Goal: Transaction & Acquisition: Purchase product/service

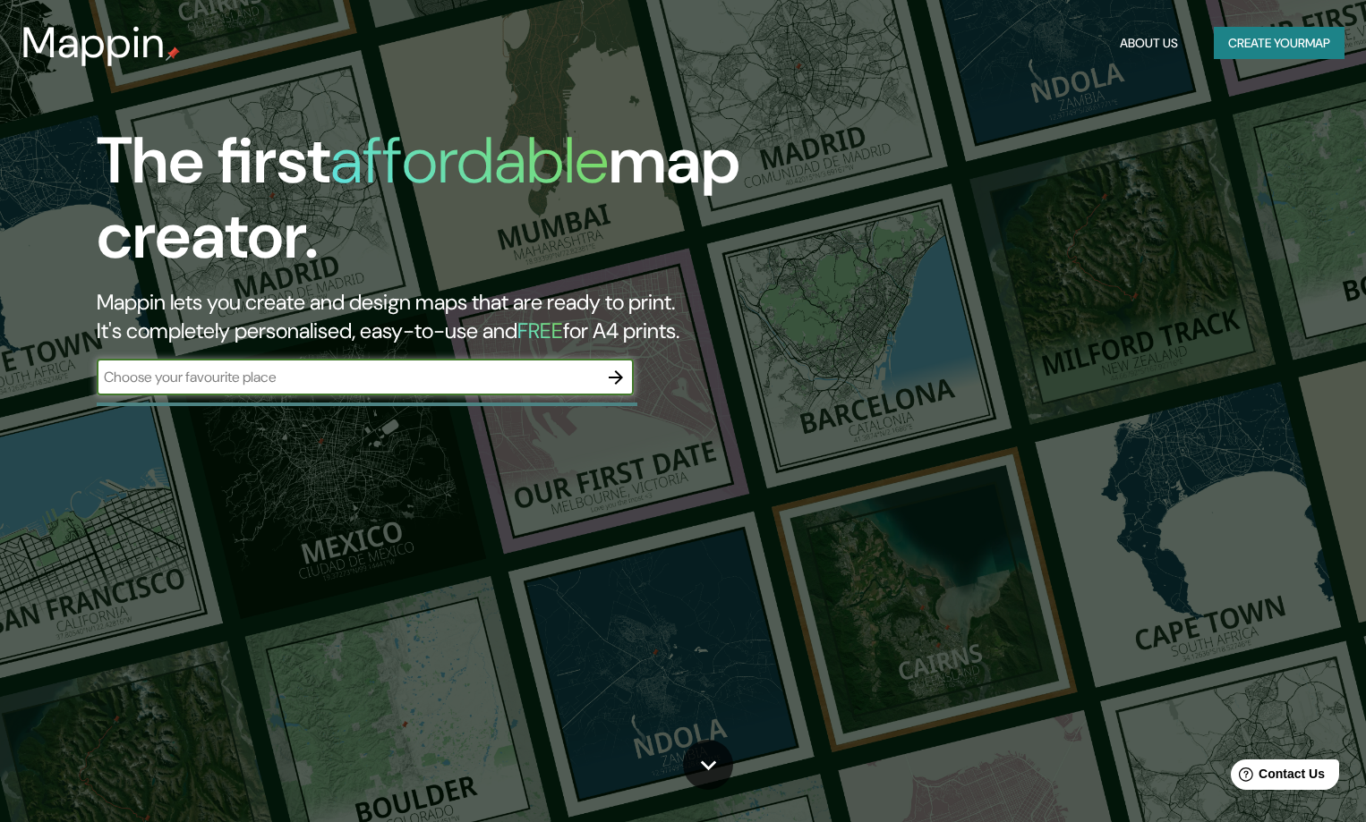
click at [289, 377] on input "text" at bounding box center [347, 377] width 501 height 21
click at [310, 382] on input "text" at bounding box center [347, 377] width 501 height 21
click at [391, 371] on input "text" at bounding box center [347, 377] width 501 height 21
type input "curicó"
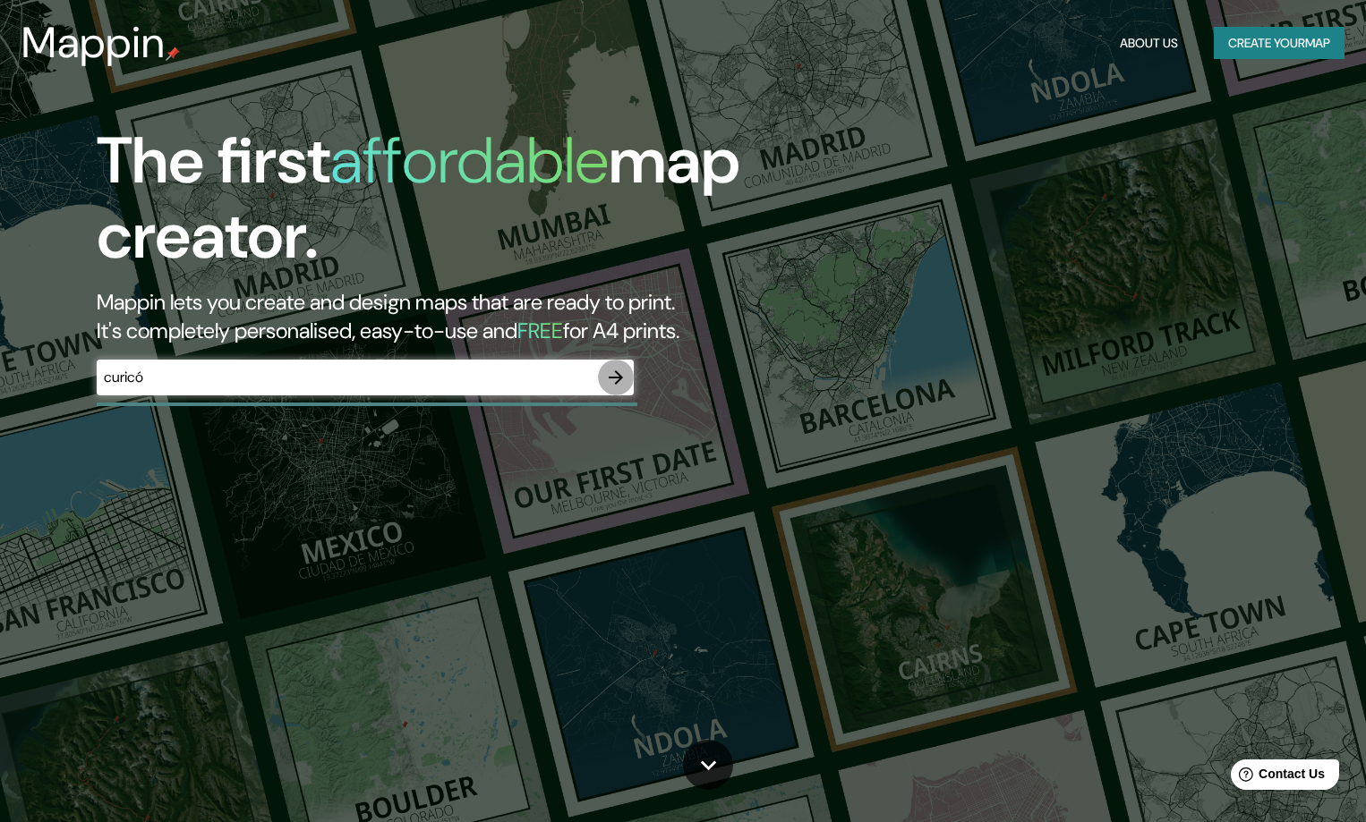
click at [618, 377] on icon "button" at bounding box center [616, 377] width 14 height 14
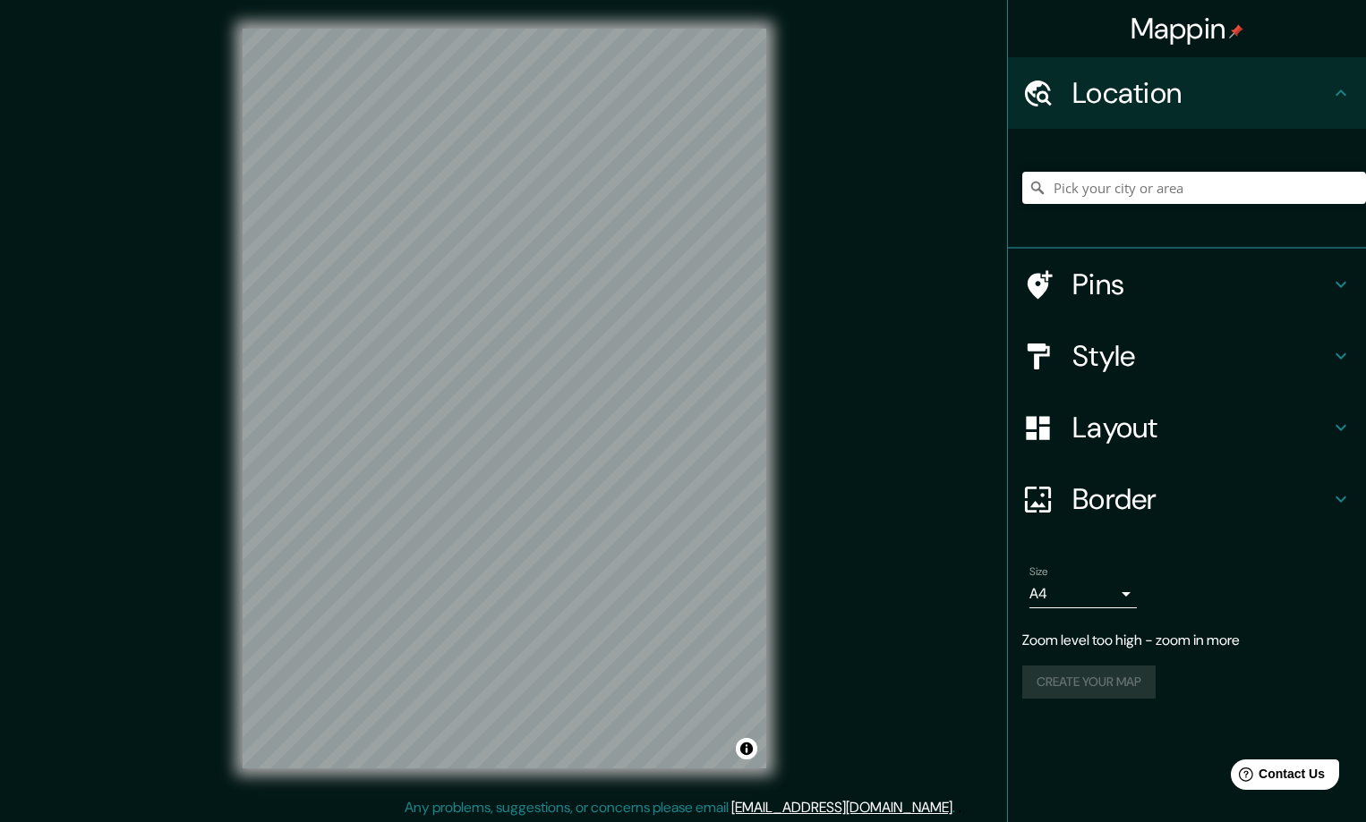
click at [441, 382] on div "© Mapbox © OpenStreetMap Improve this map" at bounding box center [504, 398] width 581 height 797
click at [1197, 355] on h4 "Style" at bounding box center [1201, 356] width 258 height 36
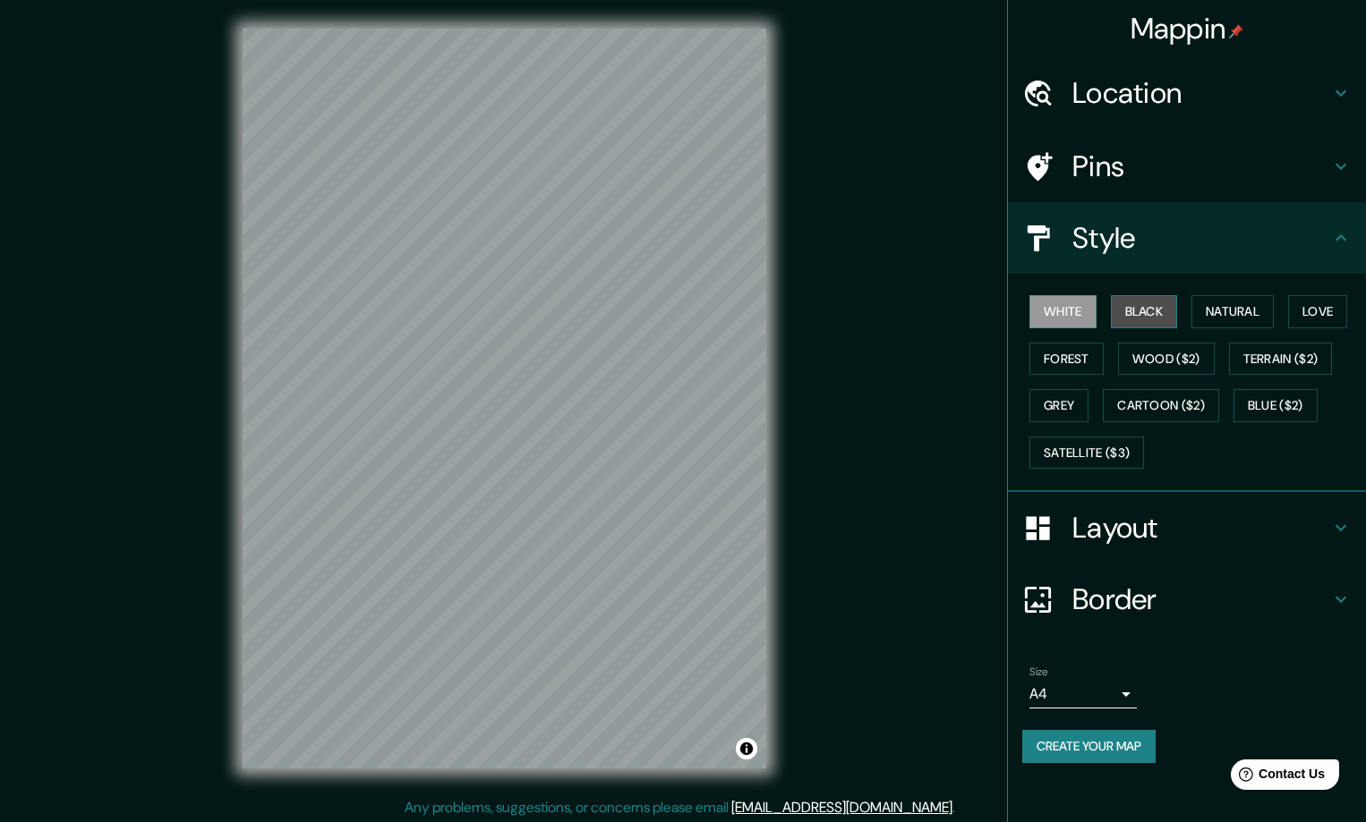
click at [1155, 314] on button "Black" at bounding box center [1144, 311] width 67 height 33
click at [1077, 311] on button "White" at bounding box center [1062, 311] width 67 height 33
click at [1248, 310] on button "Natural" at bounding box center [1232, 311] width 82 height 33
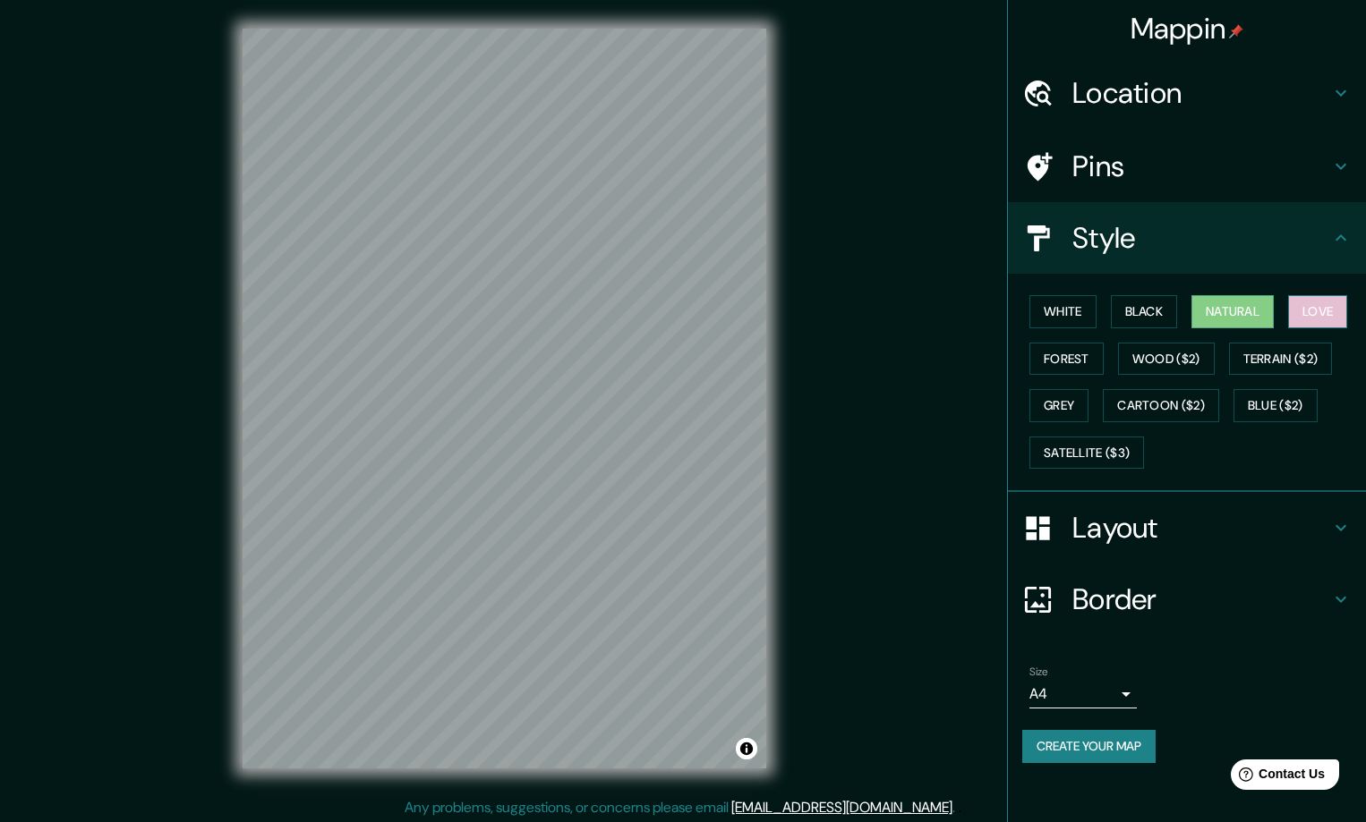
click at [1317, 302] on button "Love" at bounding box center [1317, 311] width 59 height 33
click at [1288, 346] on button "Terrain ($2)" at bounding box center [1281, 359] width 104 height 33
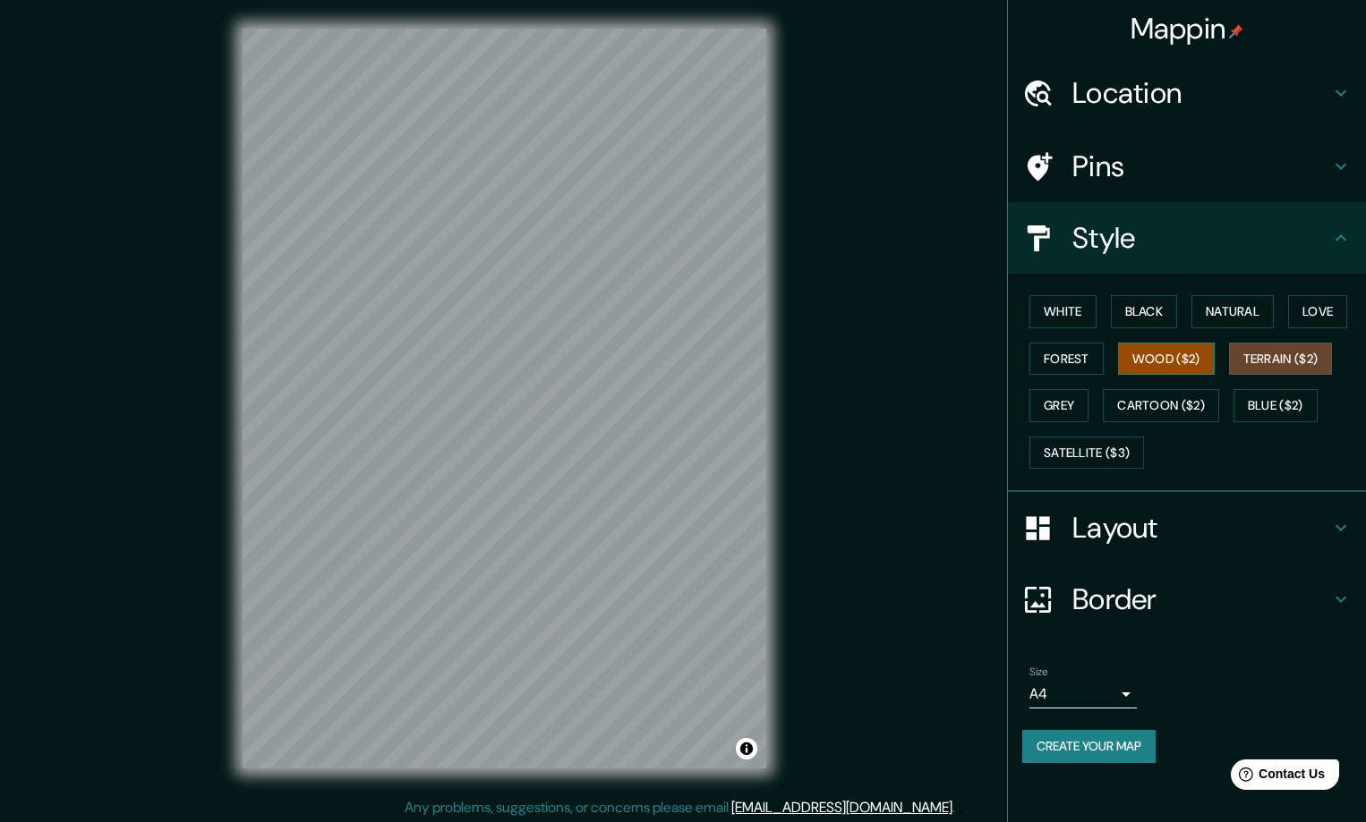
click at [1189, 357] on button "Wood ($2)" at bounding box center [1166, 359] width 97 height 33
click at [1077, 362] on button "Forest" at bounding box center [1066, 359] width 74 height 33
click at [1068, 401] on button "Grey" at bounding box center [1058, 405] width 59 height 33
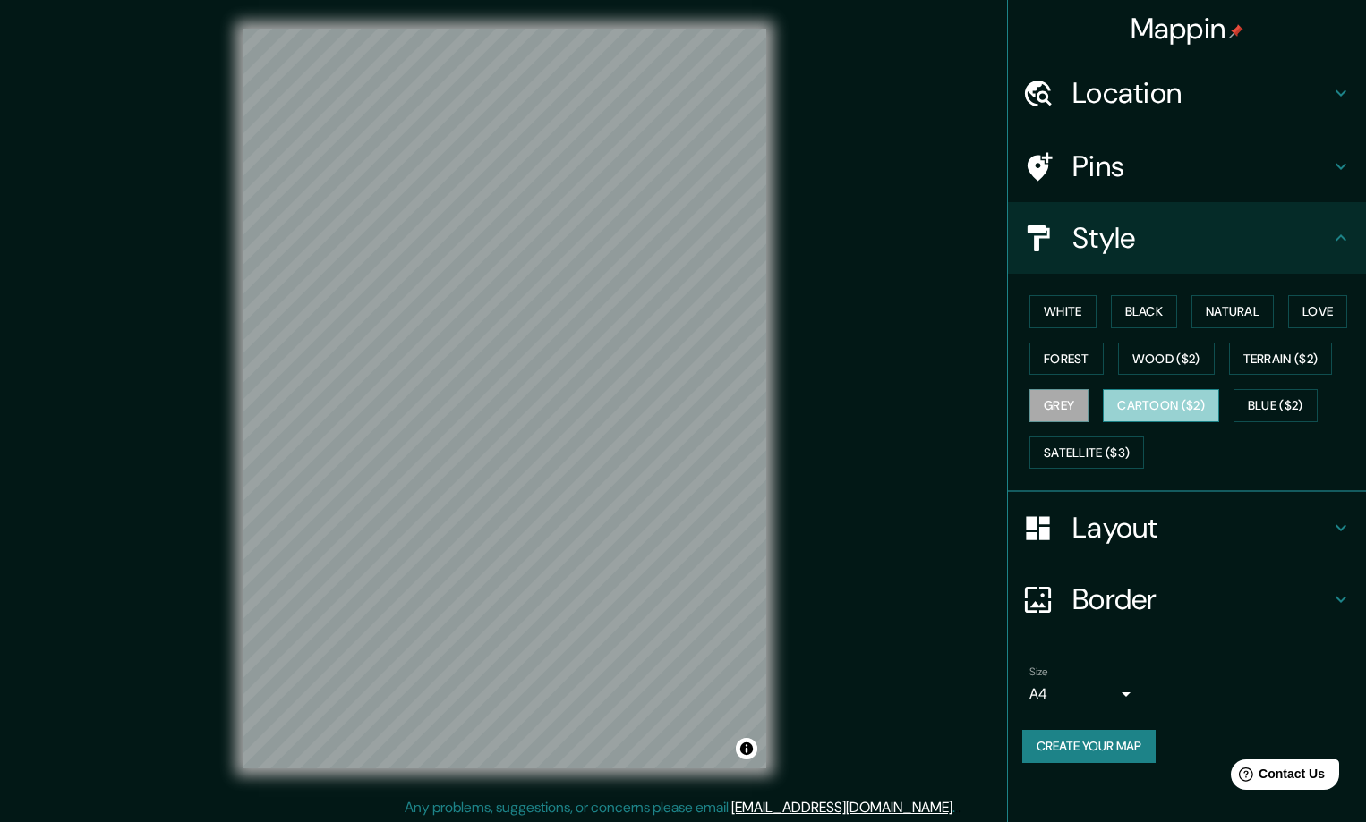
click at [1154, 407] on button "Cartoon ($2)" at bounding box center [1161, 405] width 116 height 33
click at [1103, 451] on button "Satellite ($3)" at bounding box center [1086, 453] width 115 height 33
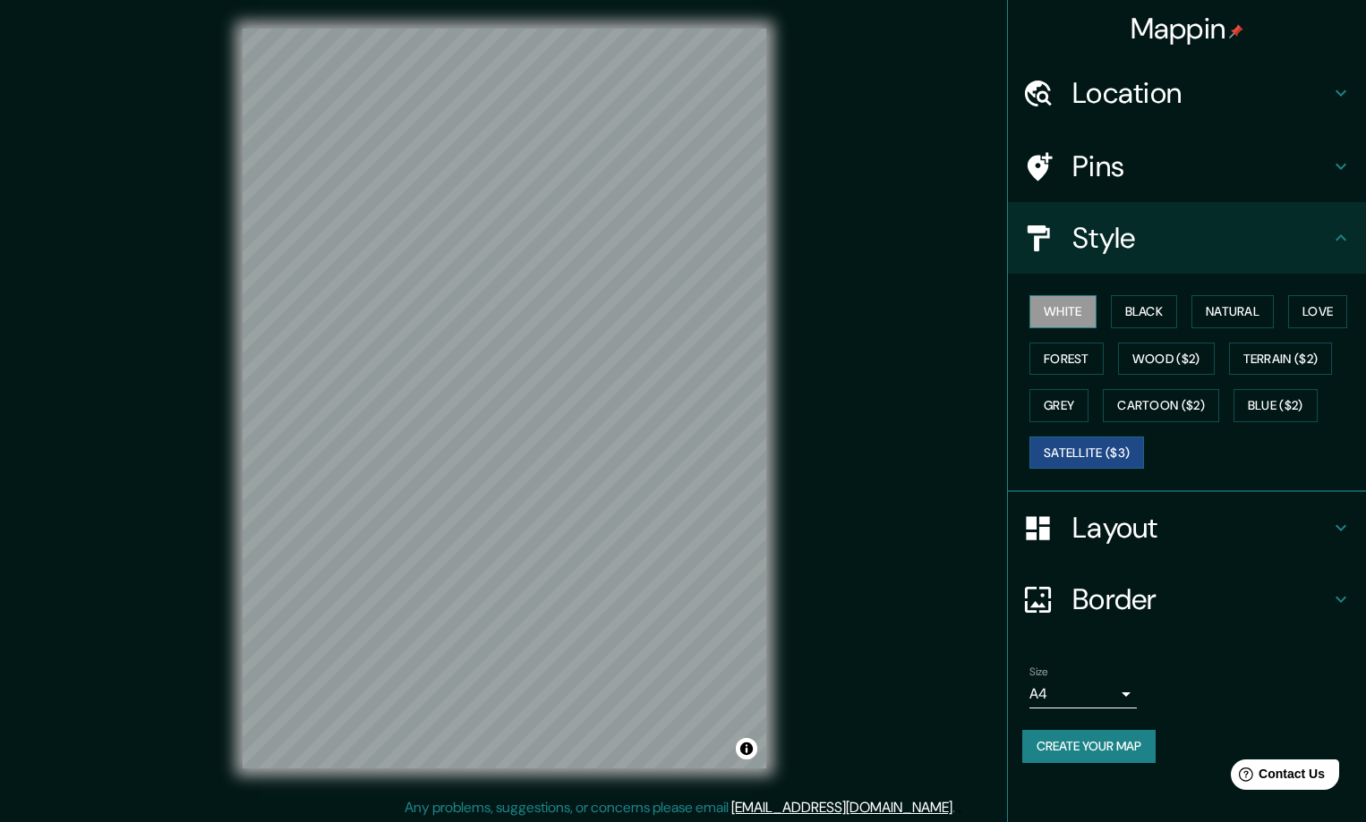
click at [1078, 312] on button "White" at bounding box center [1062, 311] width 67 height 33
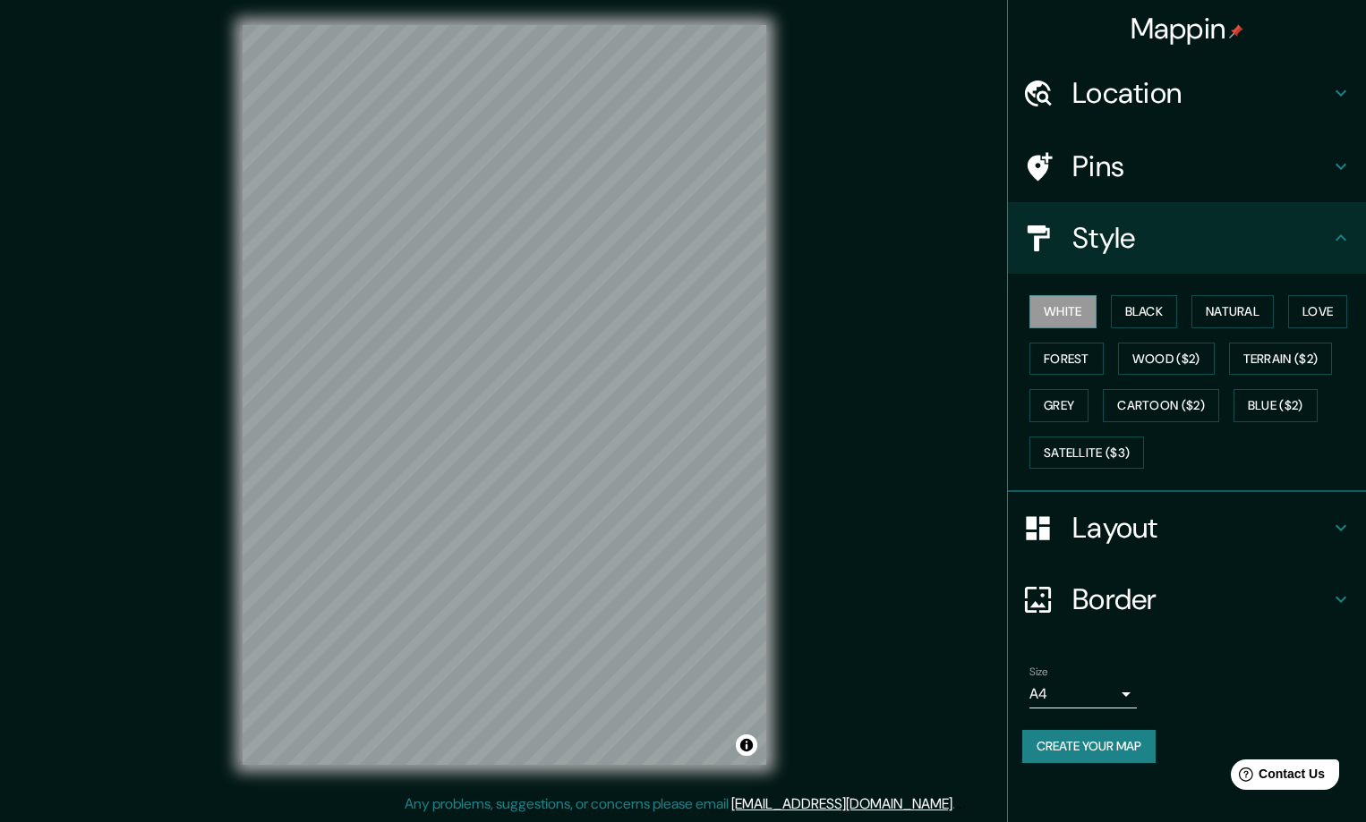
click at [1222, 90] on h4 "Location" at bounding box center [1201, 93] width 258 height 36
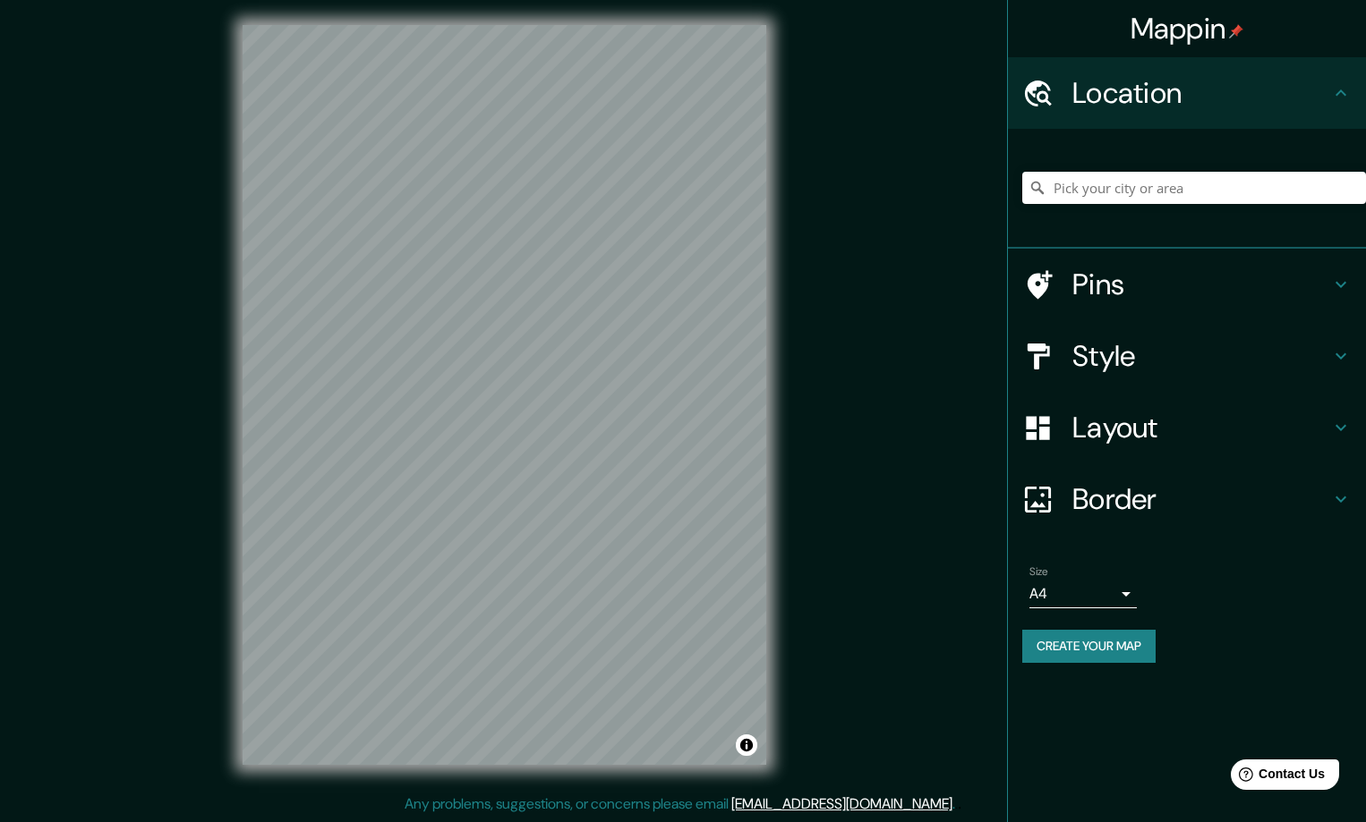
click at [1222, 90] on h4 "Location" at bounding box center [1201, 93] width 258 height 36
click at [1161, 272] on h4 "Pins" at bounding box center [1201, 285] width 258 height 36
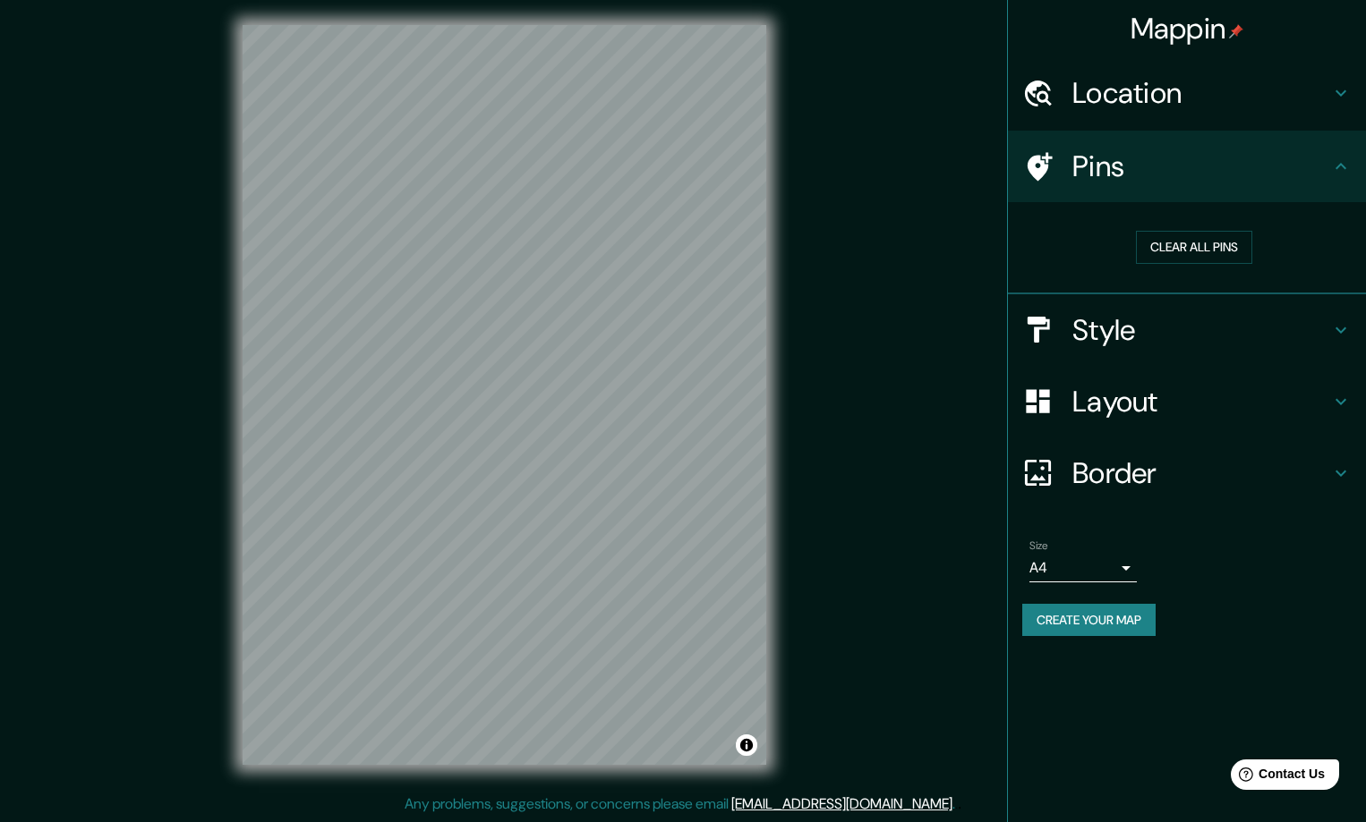
click at [1199, 348] on div "Style" at bounding box center [1187, 330] width 358 height 72
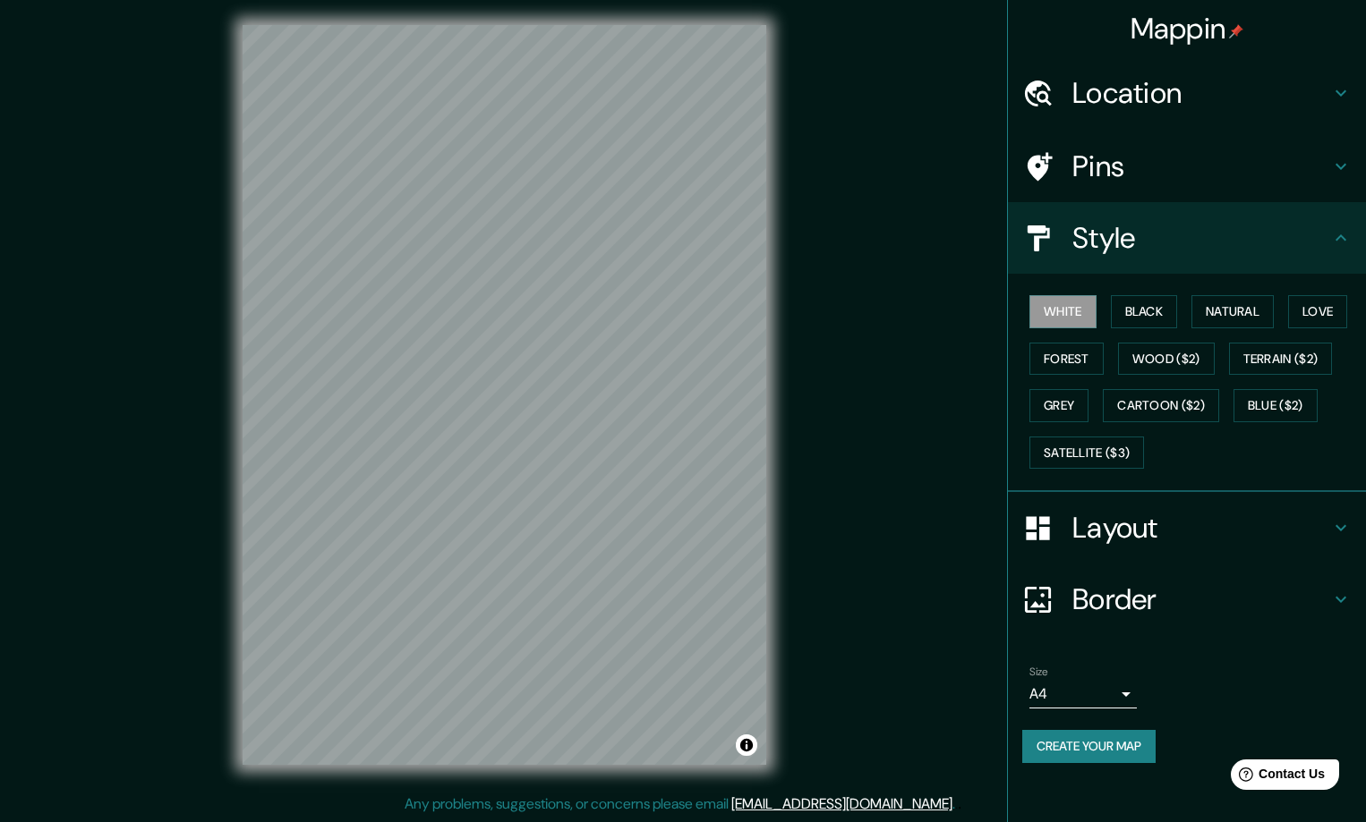
click at [1213, 260] on div "Style" at bounding box center [1187, 238] width 358 height 72
click at [1168, 541] on h4 "Layout" at bounding box center [1201, 528] width 258 height 36
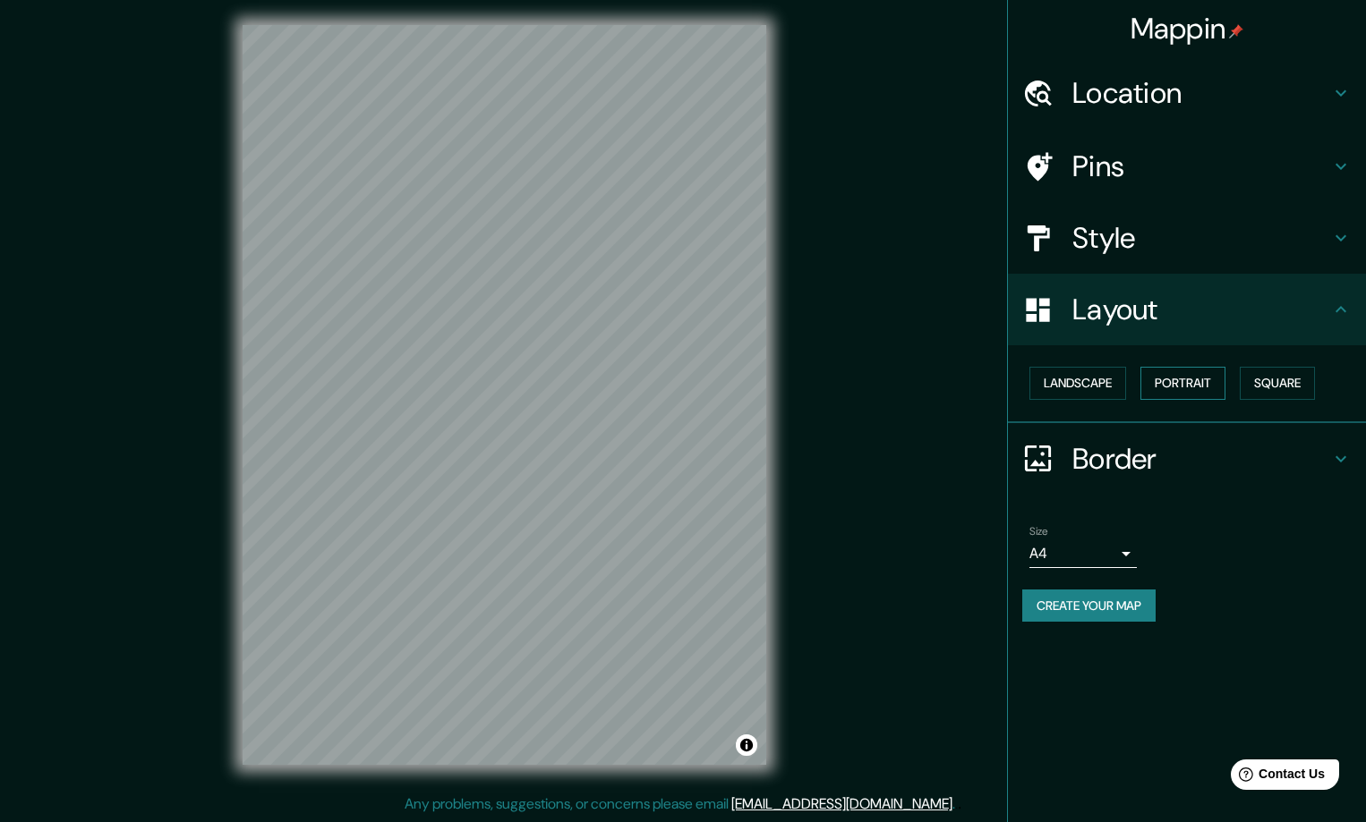
click at [1216, 386] on button "Portrait" at bounding box center [1182, 383] width 85 height 33
click at [1077, 391] on button "Landscape" at bounding box center [1077, 383] width 97 height 33
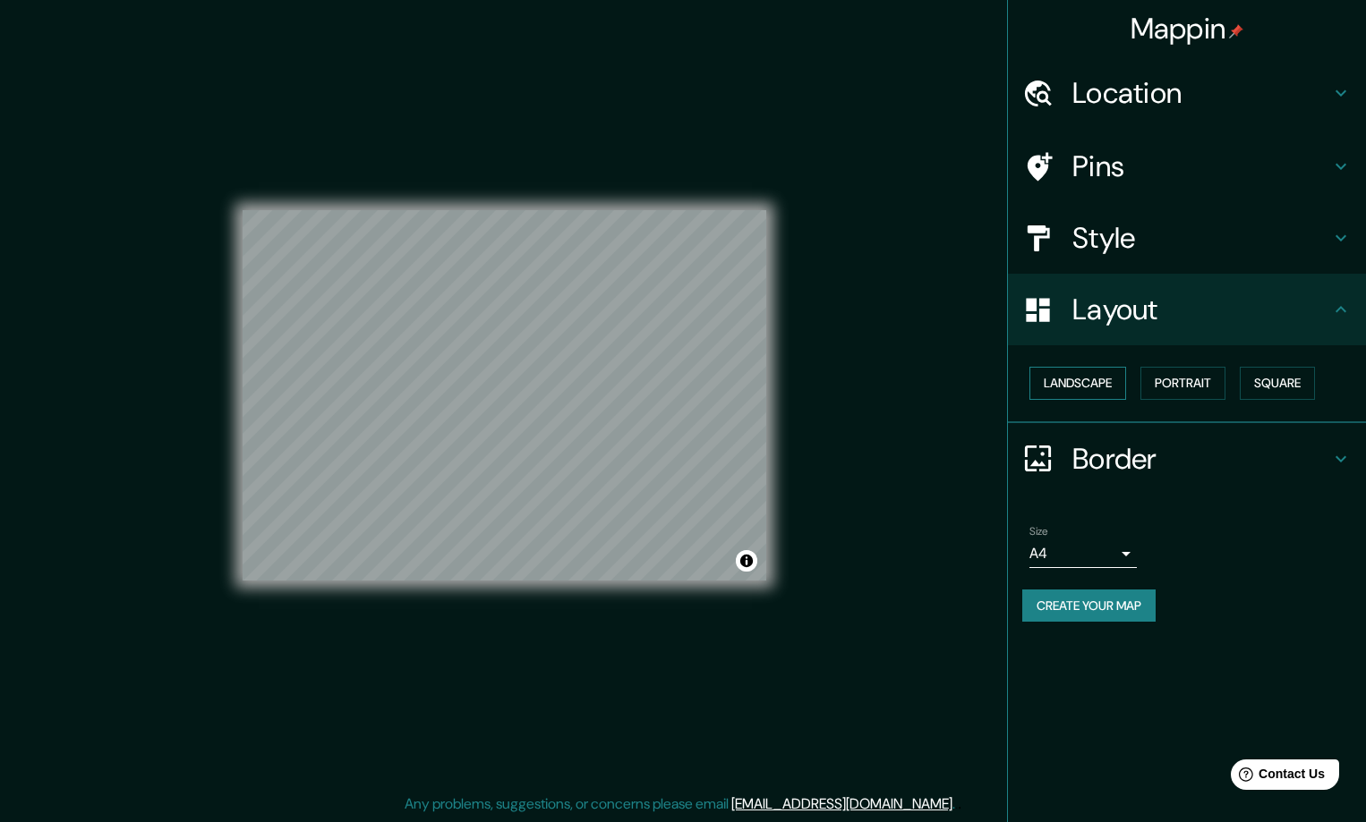
click at [1077, 391] on button "Landscape" at bounding box center [1077, 383] width 97 height 33
click at [1171, 376] on button "Portrait" at bounding box center [1182, 383] width 85 height 33
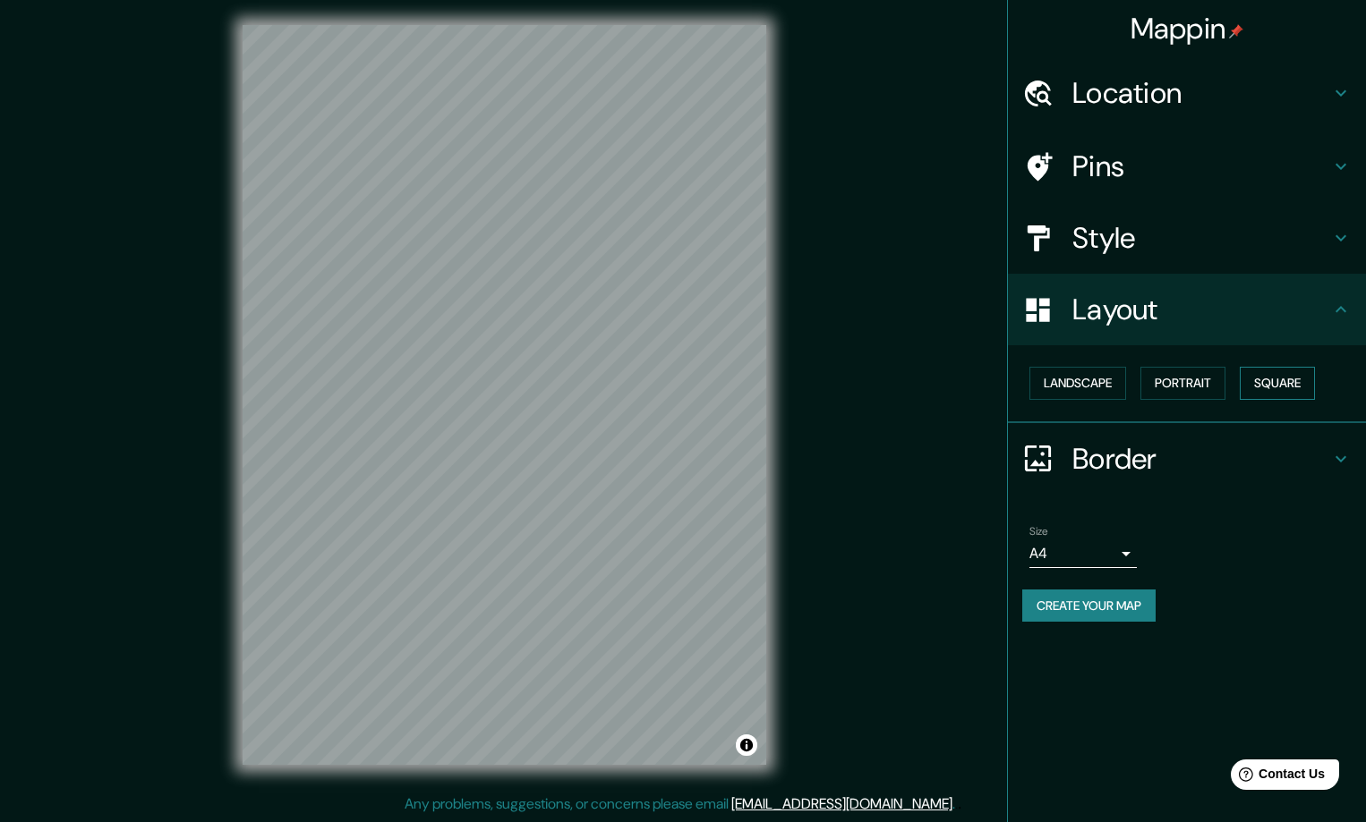
click at [1315, 380] on button "Square" at bounding box center [1276, 383] width 75 height 33
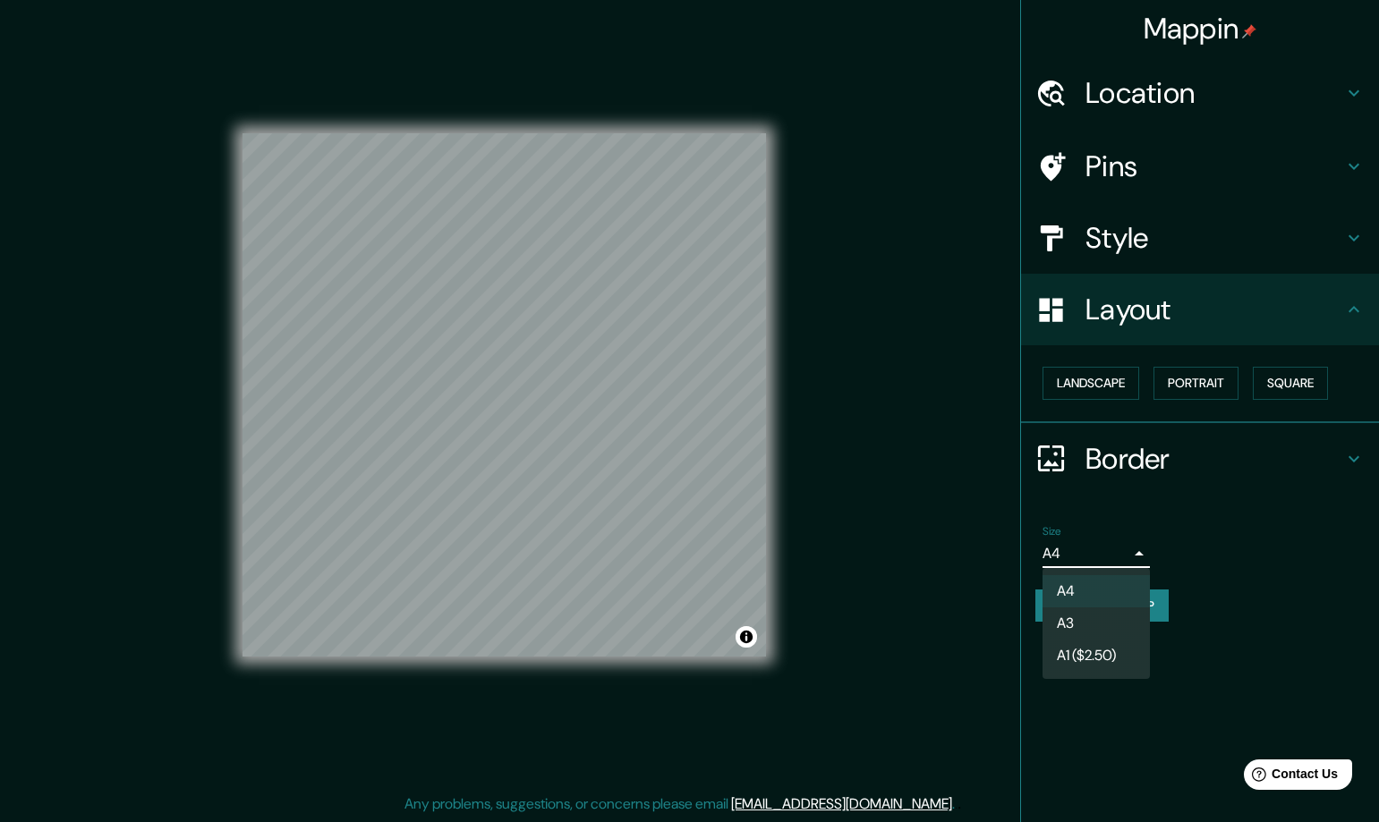
click at [1130, 550] on body "Mappin Location Pins Style Layout Landscape Portrait Square Border Choose a bor…" at bounding box center [689, 407] width 1379 height 822
click at [1094, 591] on li "A4" at bounding box center [1096, 591] width 107 height 32
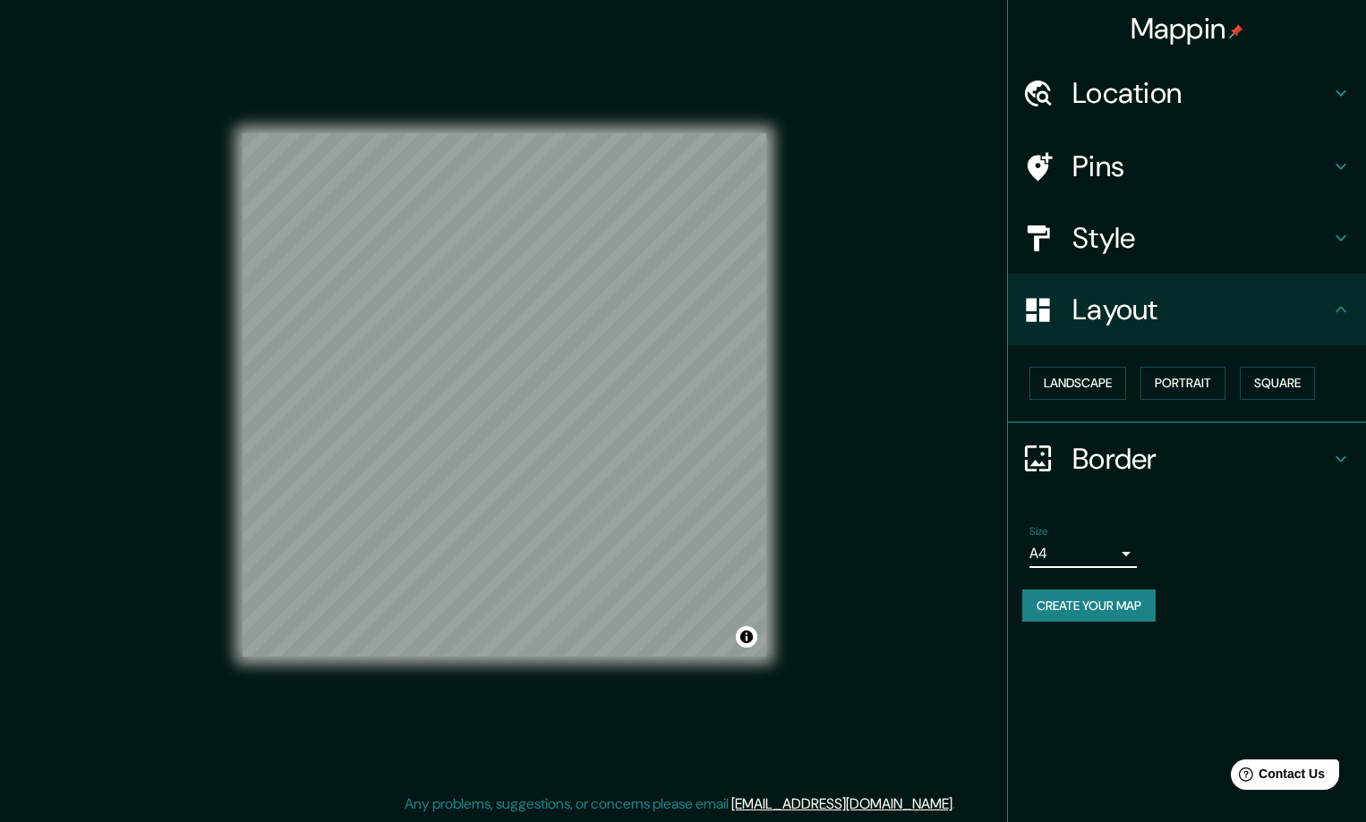
click at [1080, 612] on button "Create your map" at bounding box center [1088, 606] width 133 height 33
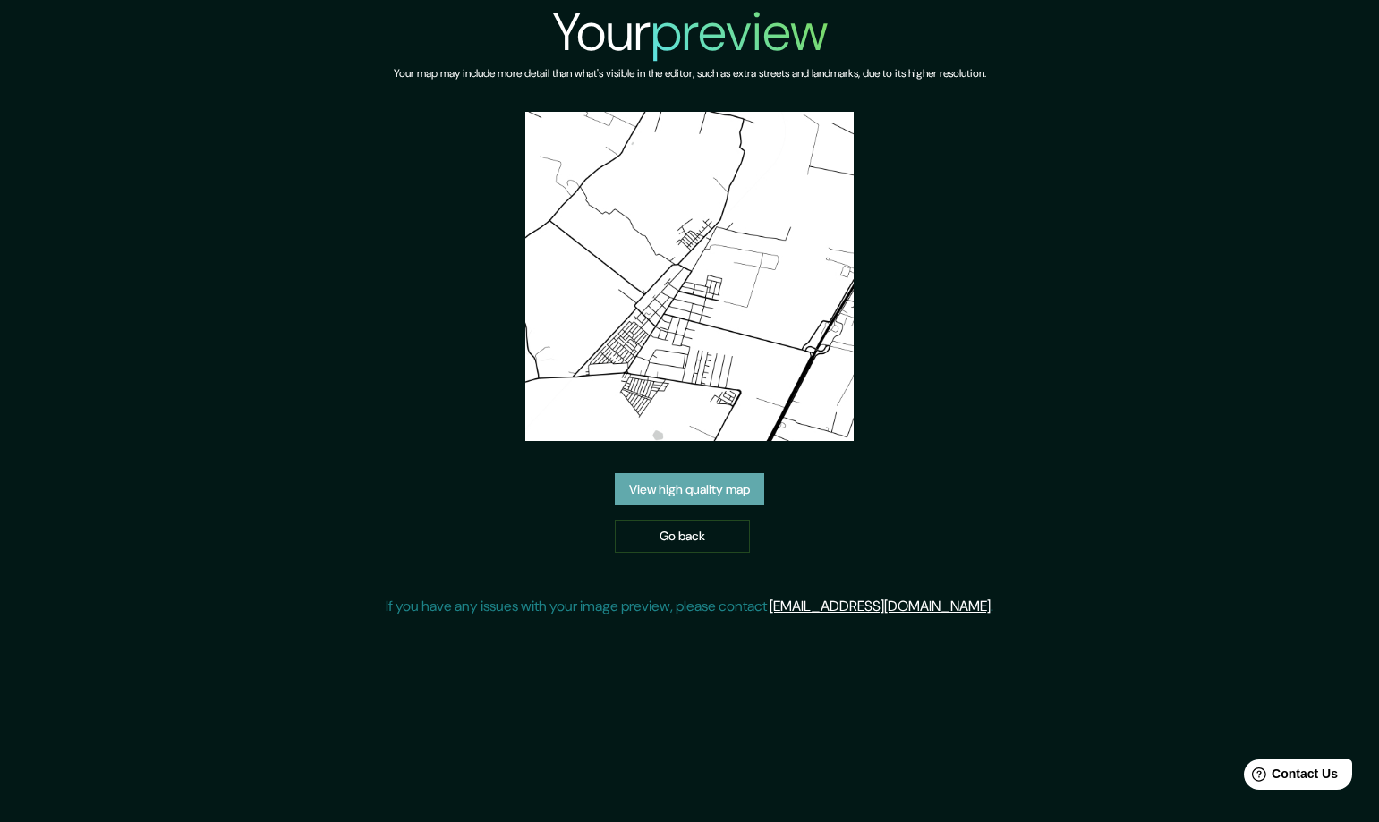
click at [735, 473] on link "View high quality map" at bounding box center [689, 489] width 149 height 33
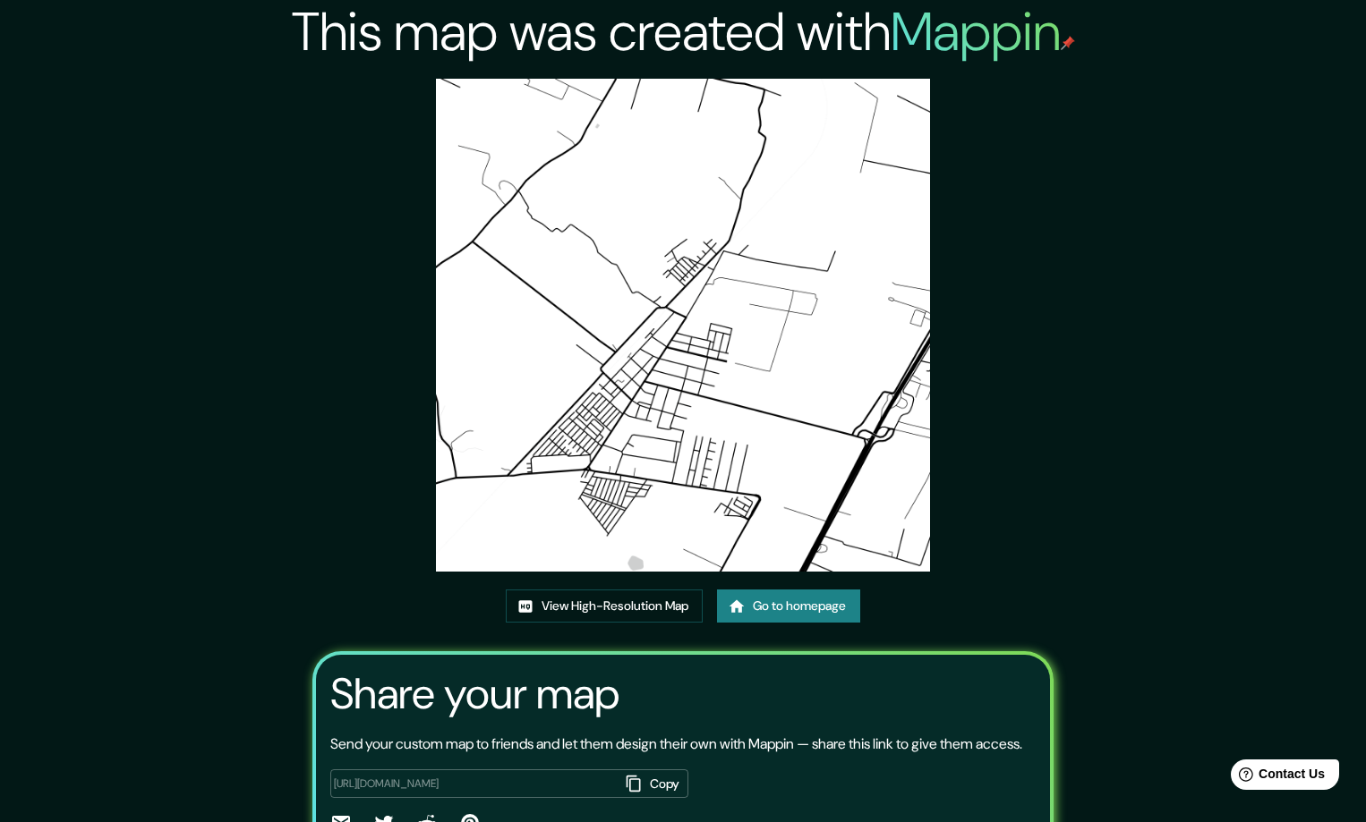
click at [746, 278] on img at bounding box center [682, 325] width 493 height 493
drag, startPoint x: 743, startPoint y: 291, endPoint x: 1156, endPoint y: 276, distance: 413.7
click at [1156, 276] on div "This map was created with Mappin View High-Resolution Map Go to homepage Share …" at bounding box center [683, 459] width 1366 height 919
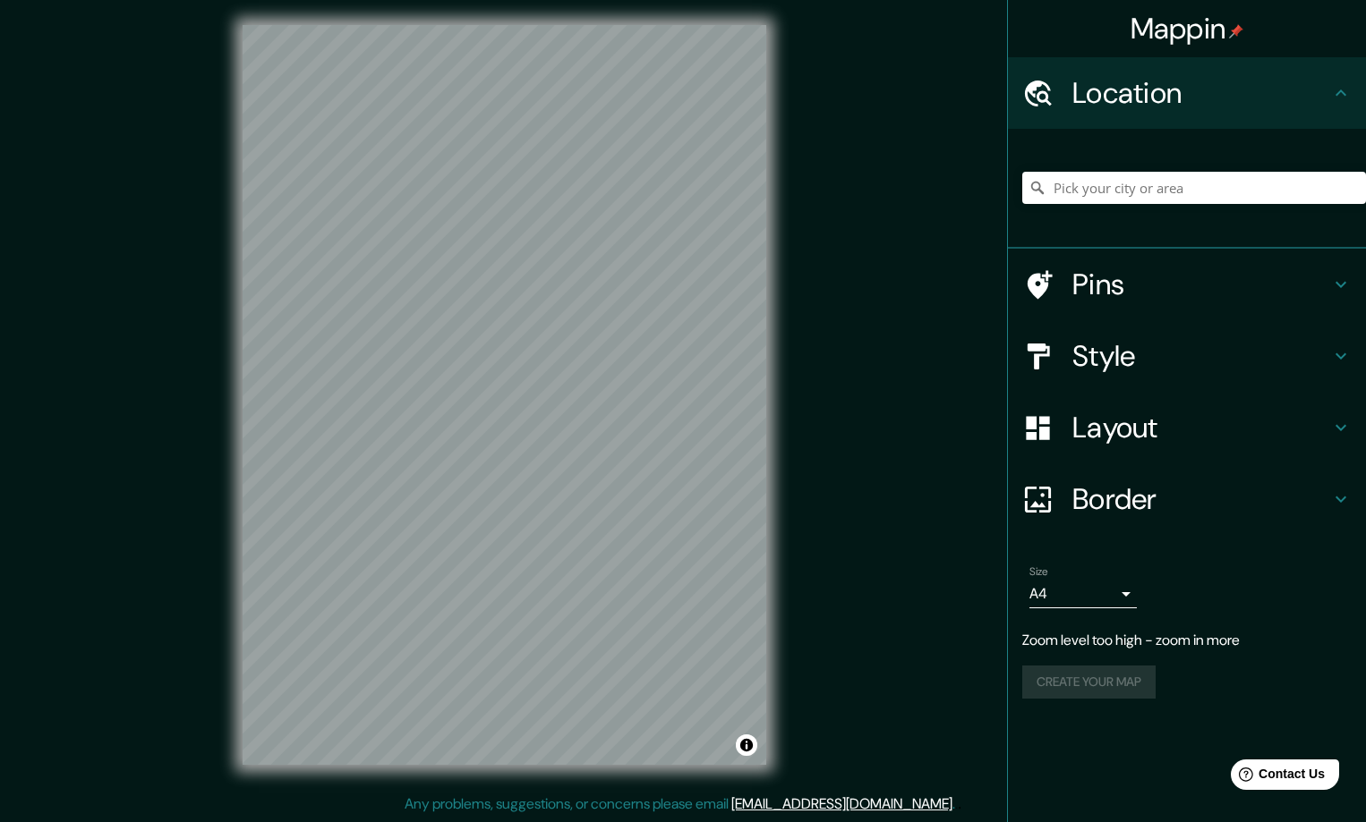
click at [921, 476] on div "Mappin Location Pins Style Layout Border Choose a border. Hint : you can make l…" at bounding box center [683, 409] width 1366 height 826
click at [1128, 187] on input "Pick your city or area" at bounding box center [1194, 188] width 344 height 32
click at [898, 546] on div "Mappin Location Pins Style Layout Border Choose a border. Hint : you can make l…" at bounding box center [683, 409] width 1366 height 826
click at [1111, 634] on button "Create your map" at bounding box center [1088, 646] width 133 height 33
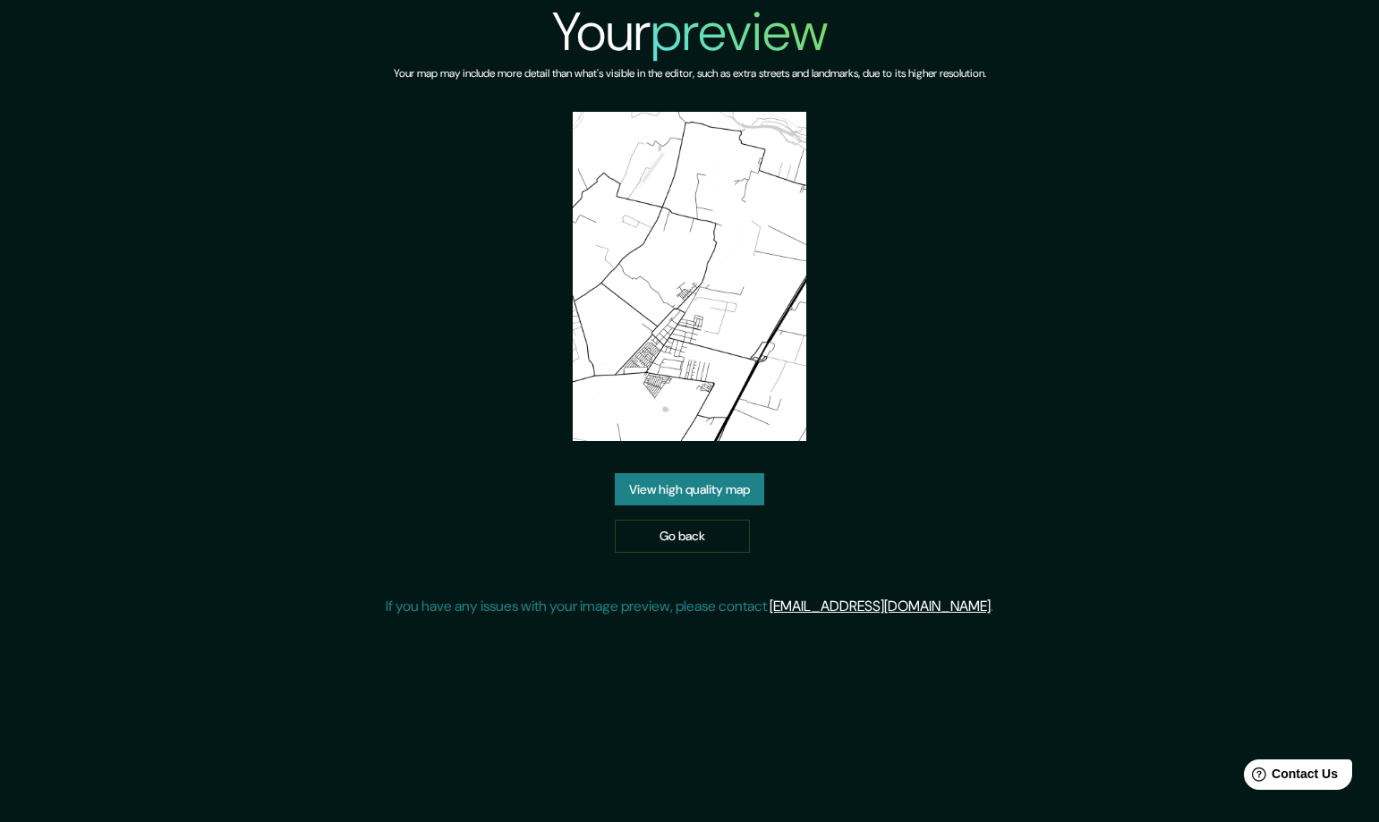
click at [663, 488] on link "View high quality map" at bounding box center [689, 489] width 149 height 33
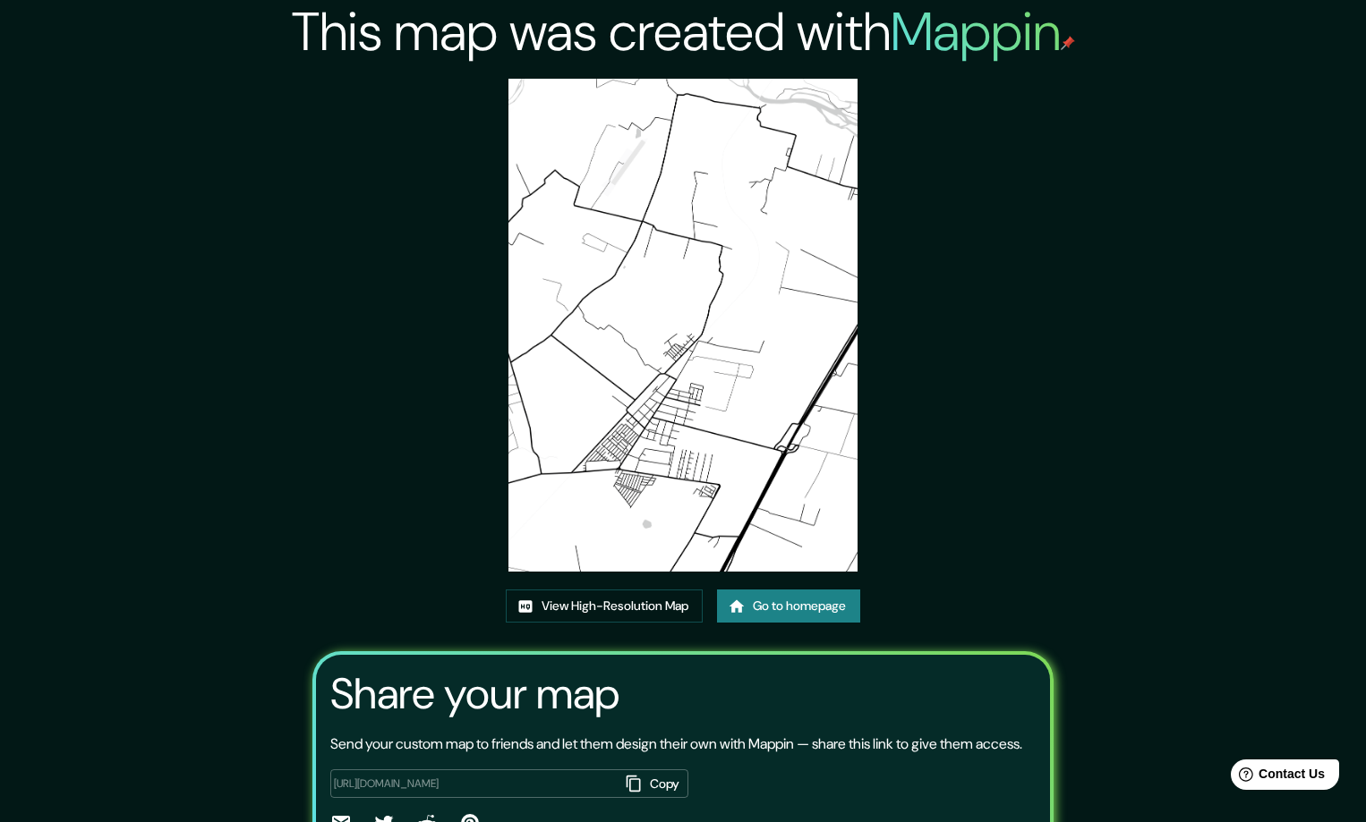
click at [674, 273] on img at bounding box center [682, 325] width 349 height 493
click at [604, 604] on link "View High-Resolution Map" at bounding box center [604, 606] width 197 height 33
